Goal: Go to known website: Access a specific website the user already knows

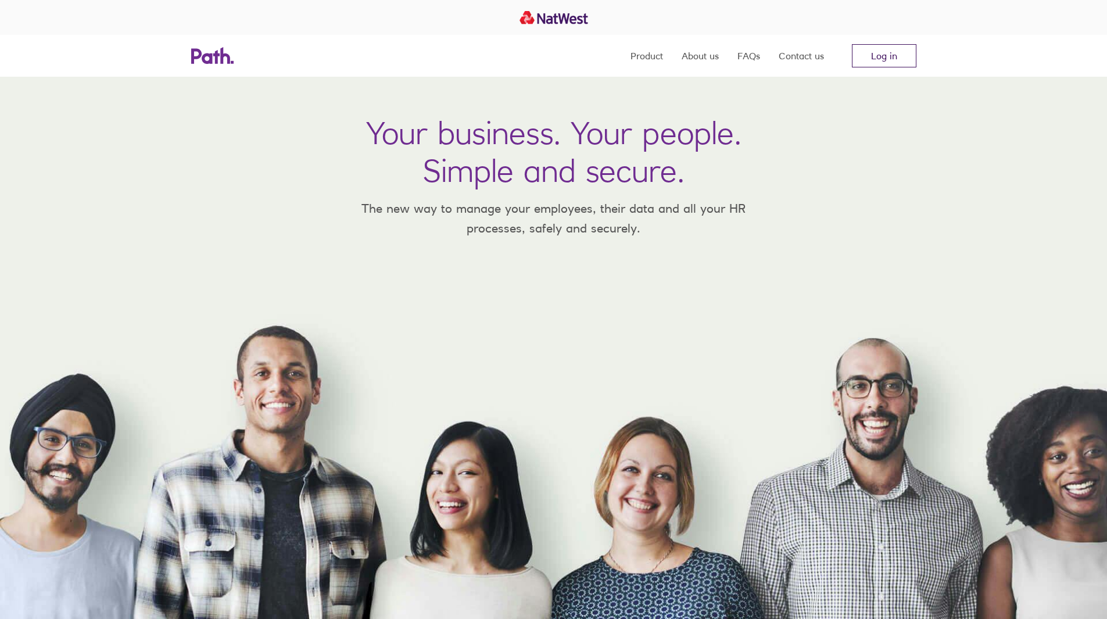
click at [903, 59] on link "Log in" at bounding box center [884, 55] width 65 height 23
